Goal: Transaction & Acquisition: Obtain resource

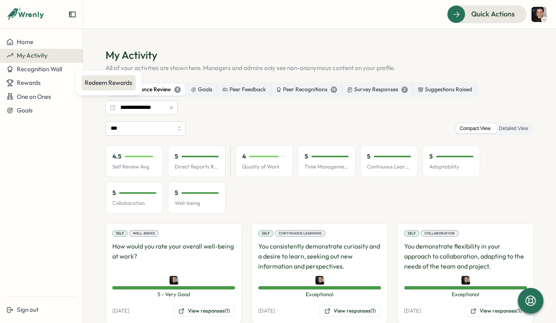
click at [123, 84] on div "Redeem Rewards" at bounding box center [109, 82] width 48 height 9
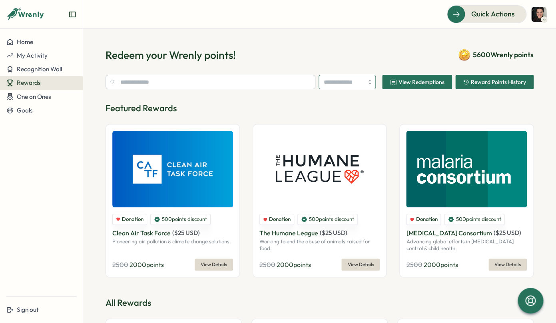
click at [362, 85] on input "search" at bounding box center [347, 82] width 57 height 14
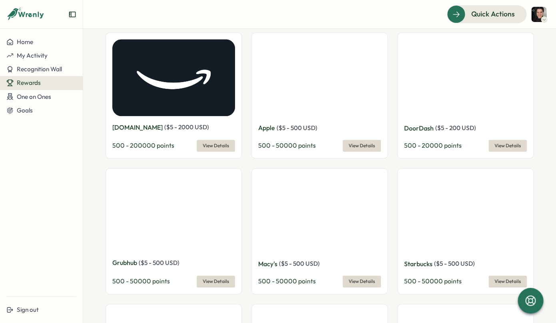
scroll to position [290, 0]
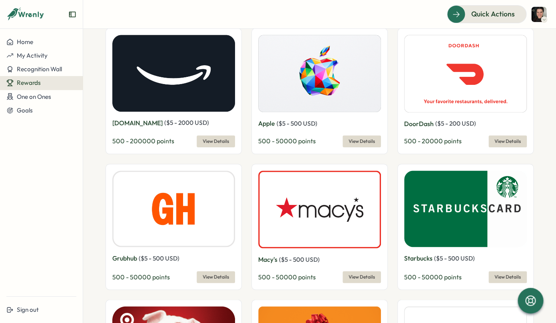
type input "**********"
click at [510, 141] on span "View Details" at bounding box center [508, 141] width 26 height 11
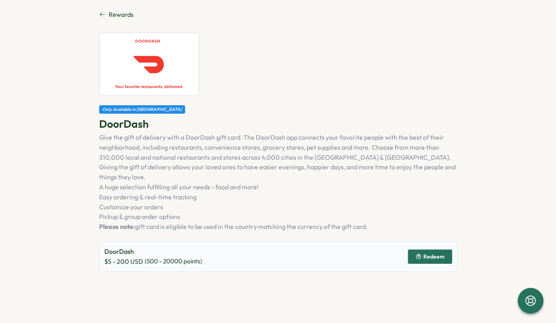
click at [436, 254] on span "Redeem" at bounding box center [434, 257] width 21 height 6
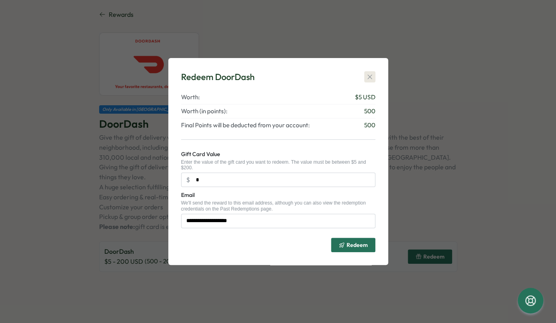
click at [371, 75] on icon "button" at bounding box center [370, 77] width 8 height 8
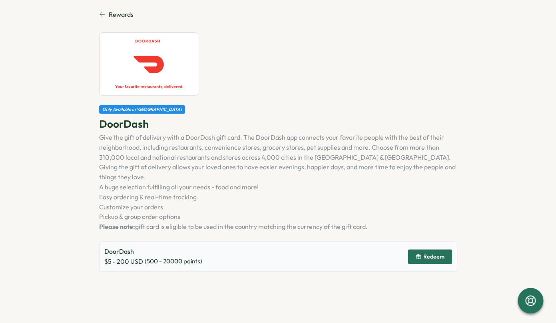
click at [102, 12] on icon at bounding box center [102, 14] width 6 height 6
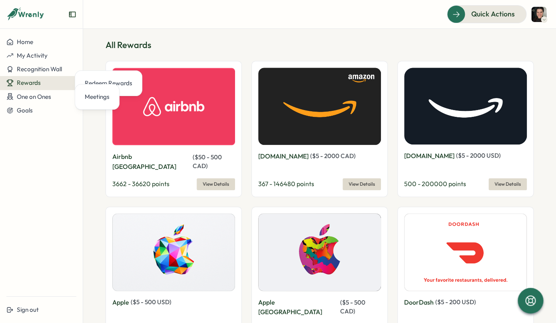
scroll to position [384, 0]
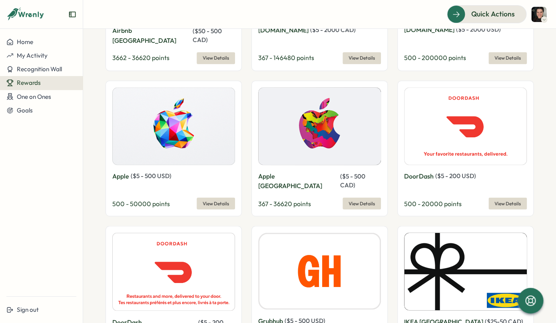
click at [504, 198] on span "View Details" at bounding box center [508, 203] width 26 height 11
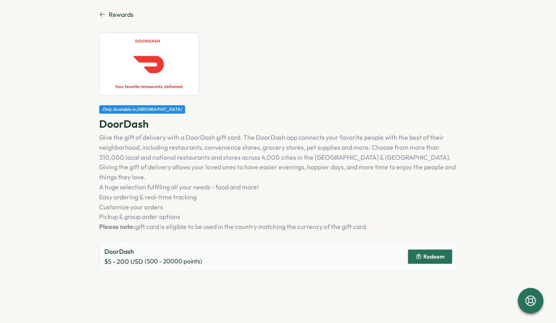
click at [436, 254] on span "Redeem" at bounding box center [434, 257] width 21 height 6
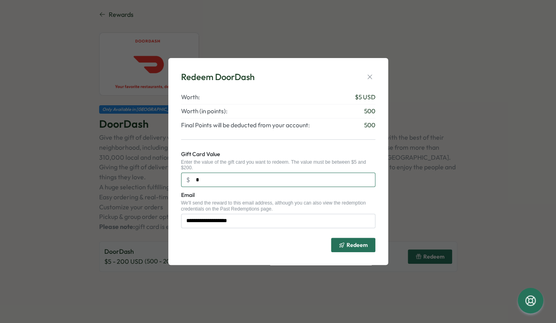
click at [266, 183] on input "*" at bounding box center [278, 179] width 194 height 14
type input "**"
click at [356, 247] on span "Redeem" at bounding box center [357, 245] width 21 height 6
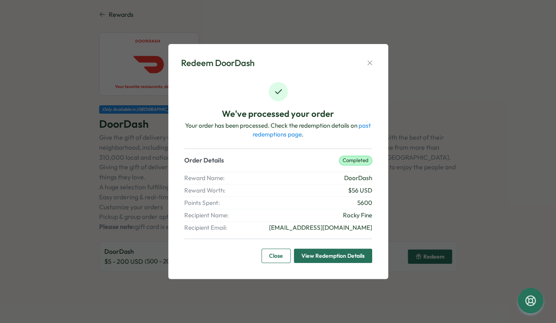
click at [340, 256] on span "View Redemption Details" at bounding box center [333, 256] width 63 height 14
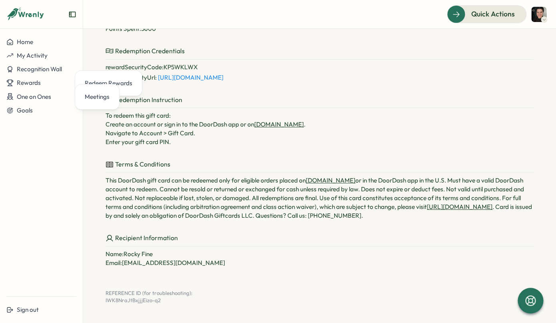
scroll to position [184, 0]
